Goal: Book appointment/travel/reservation

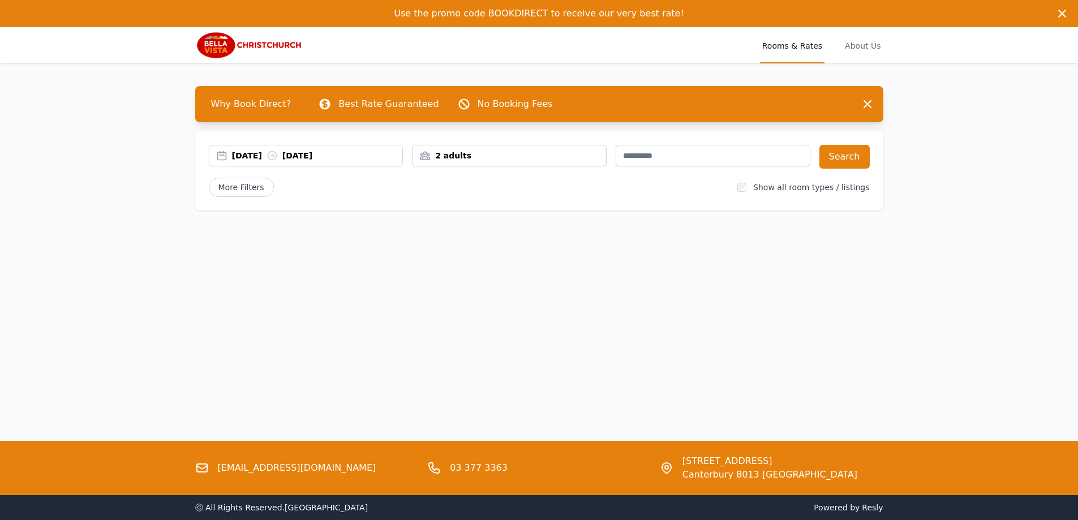
click at [338, 155] on div "[DATE] [DATE]" at bounding box center [317, 155] width 171 height 11
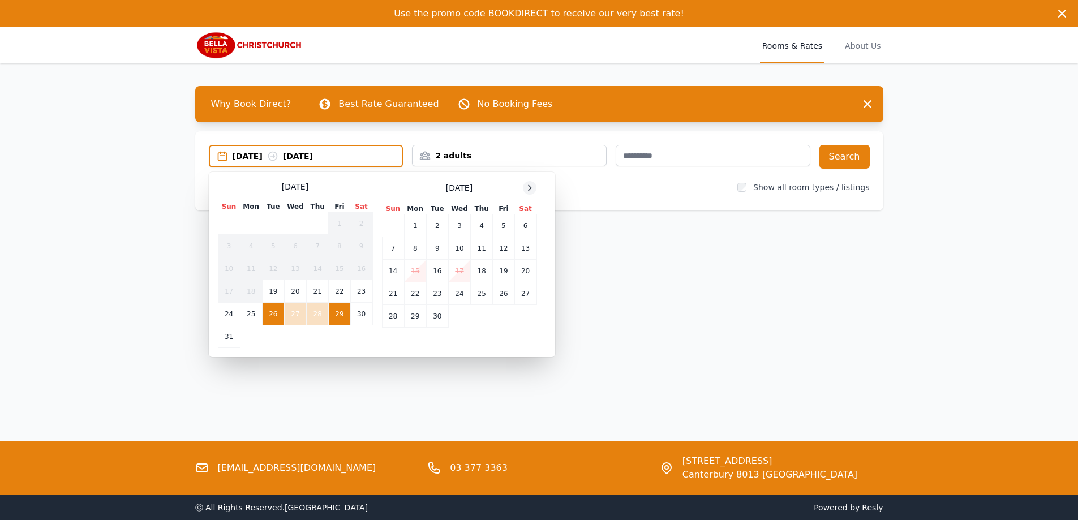
click at [528, 185] on icon at bounding box center [529, 187] width 9 height 9
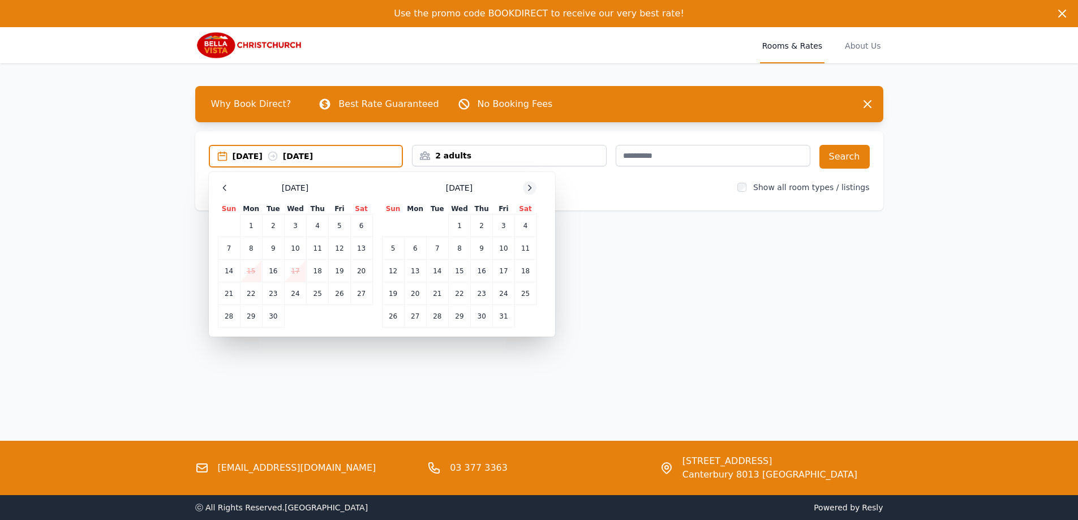
click at [528, 185] on icon at bounding box center [529, 187] width 9 height 9
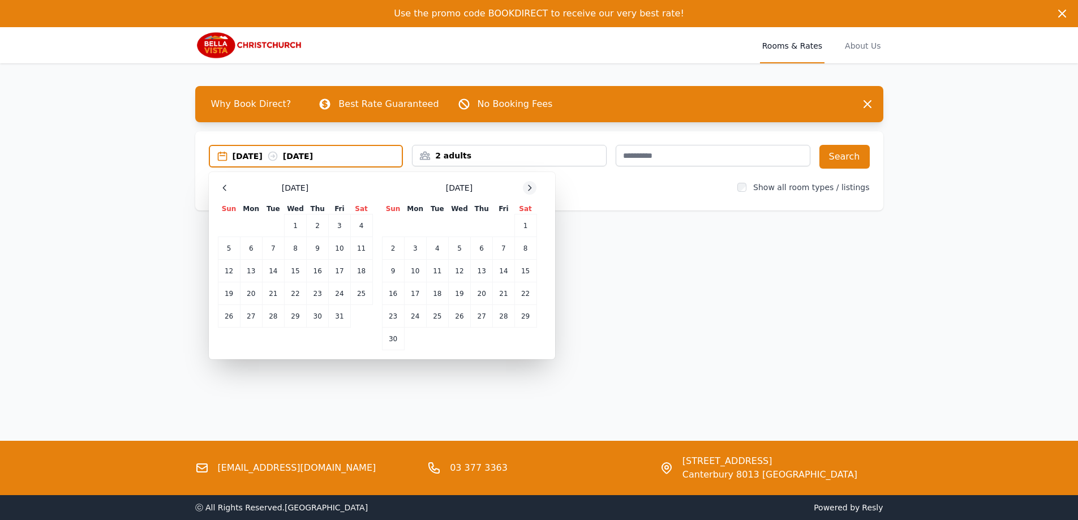
click at [528, 185] on icon at bounding box center [529, 187] width 9 height 9
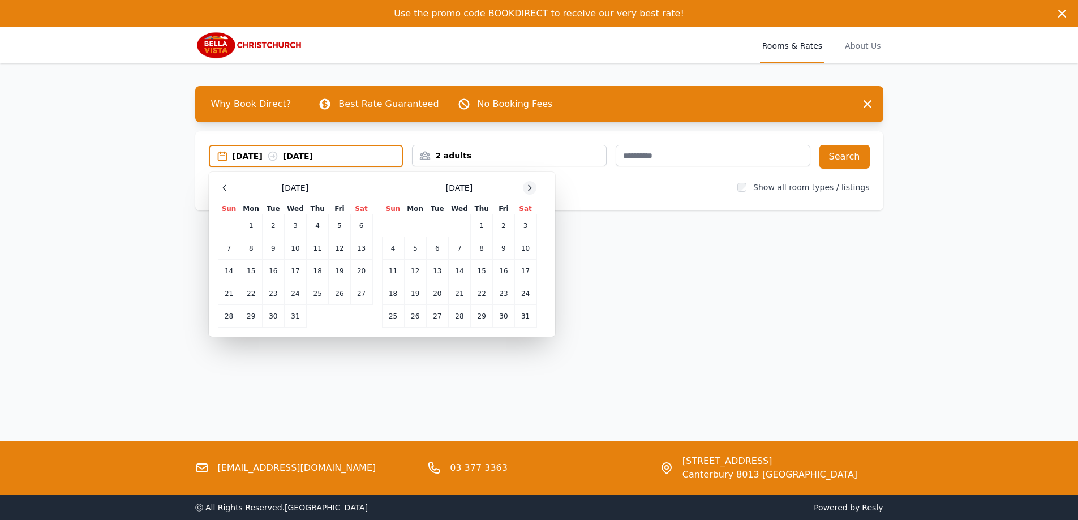
click at [528, 185] on icon at bounding box center [529, 187] width 9 height 9
click at [507, 249] on td "10" at bounding box center [504, 248] width 22 height 23
click at [394, 269] on td "12" at bounding box center [393, 271] width 22 height 23
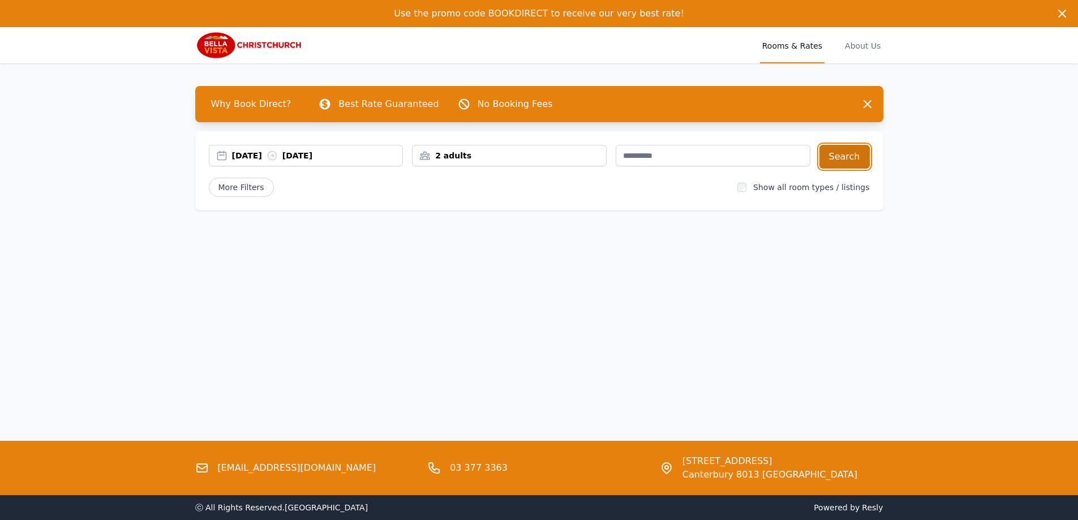
click at [861, 159] on button "Search" at bounding box center [845, 157] width 50 height 24
